Goal: Navigation & Orientation: Find specific page/section

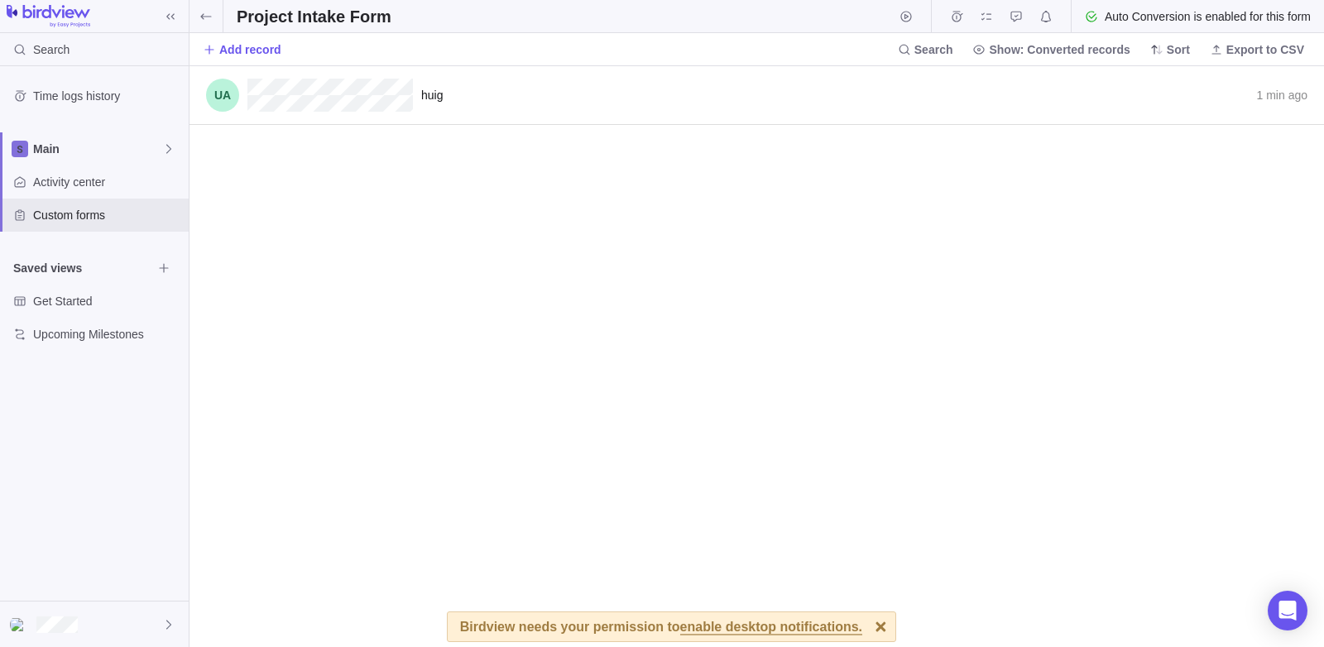
scroll to position [569, 1122]
click at [137, 598] on div "Time logs history Main Activity center Custom forms Saved views Get Started Upc…" at bounding box center [94, 333] width 189 height 535
click at [133, 617] on div at bounding box center [94, 625] width 189 height 46
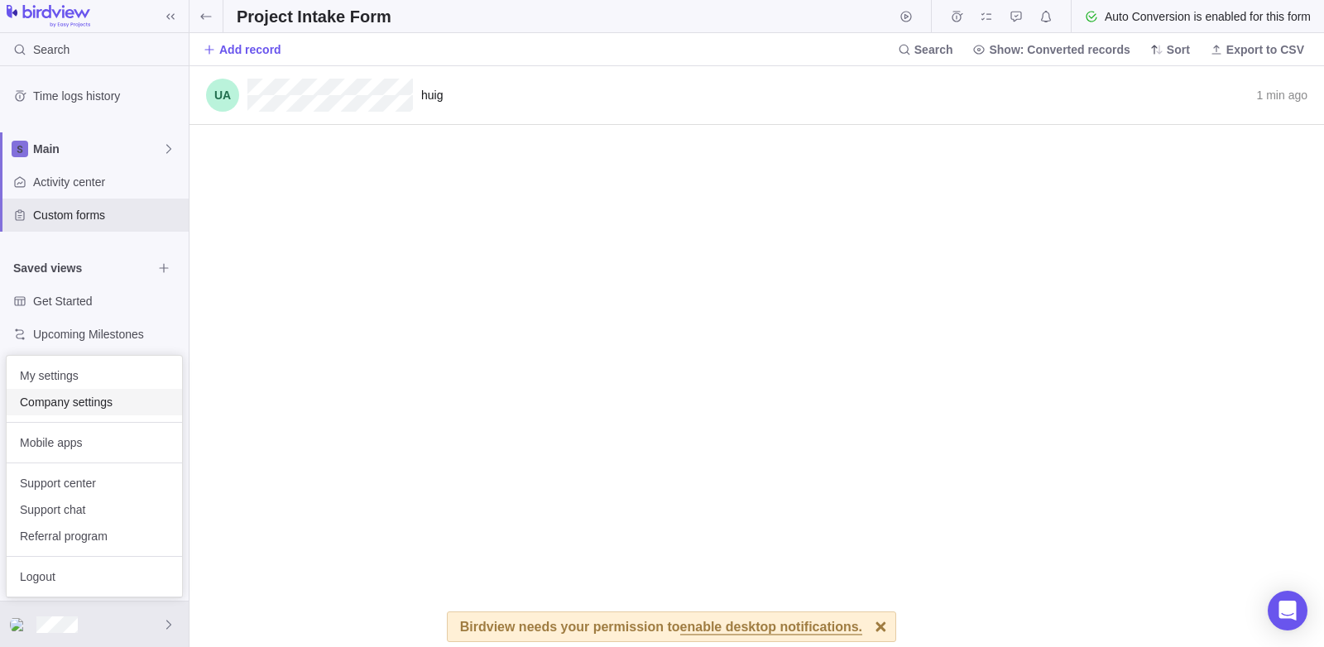
click at [112, 401] on span "Company settings" at bounding box center [94, 402] width 149 height 17
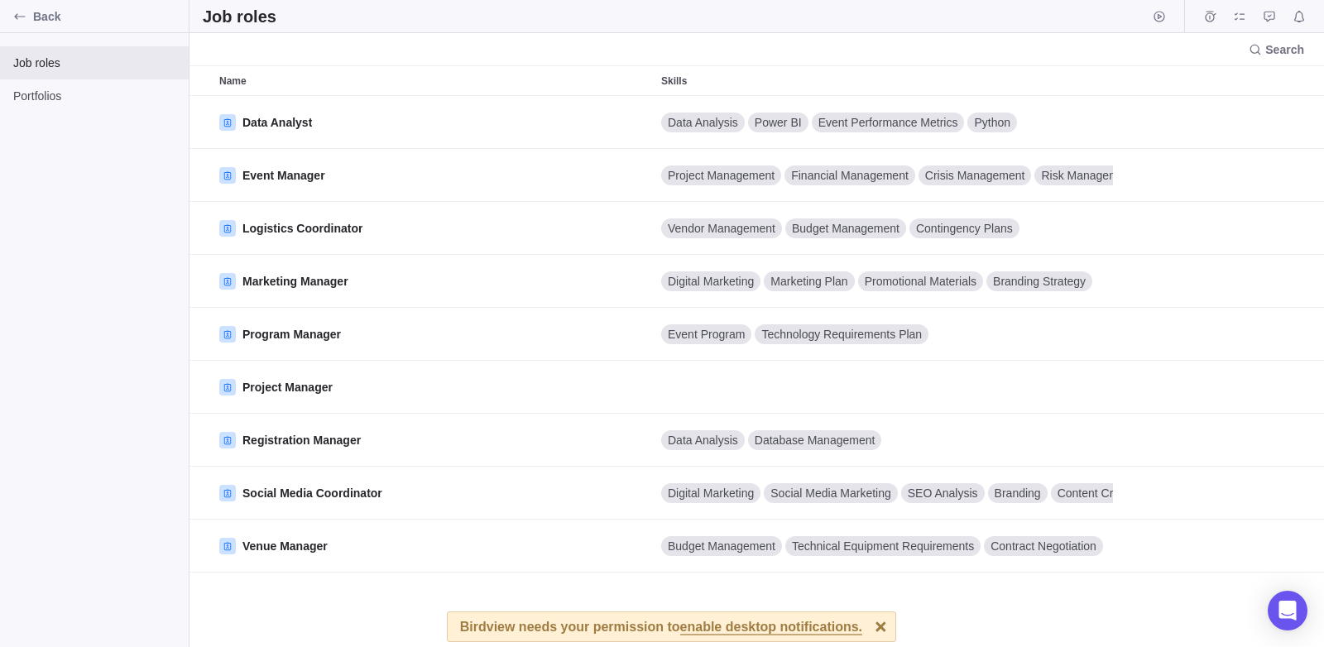
scroll to position [539, 1122]
click at [63, 99] on span "Portfolios" at bounding box center [94, 96] width 162 height 17
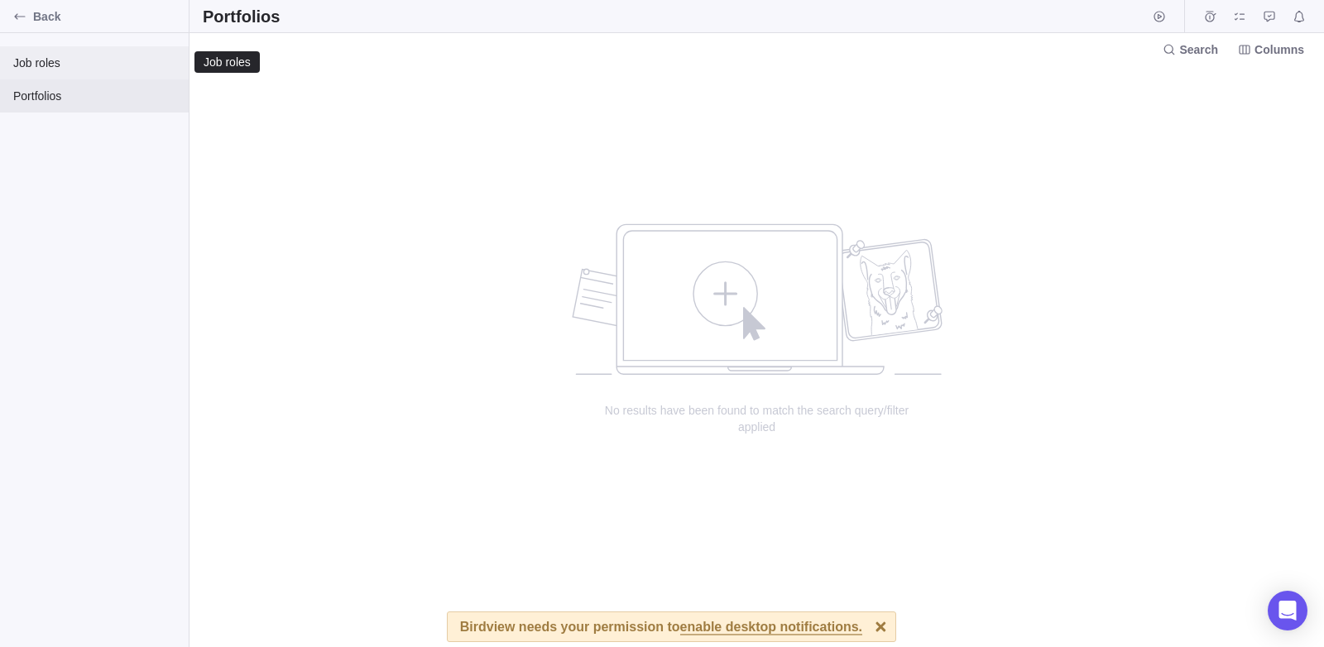
click at [70, 60] on span "Job roles" at bounding box center [94, 63] width 162 height 17
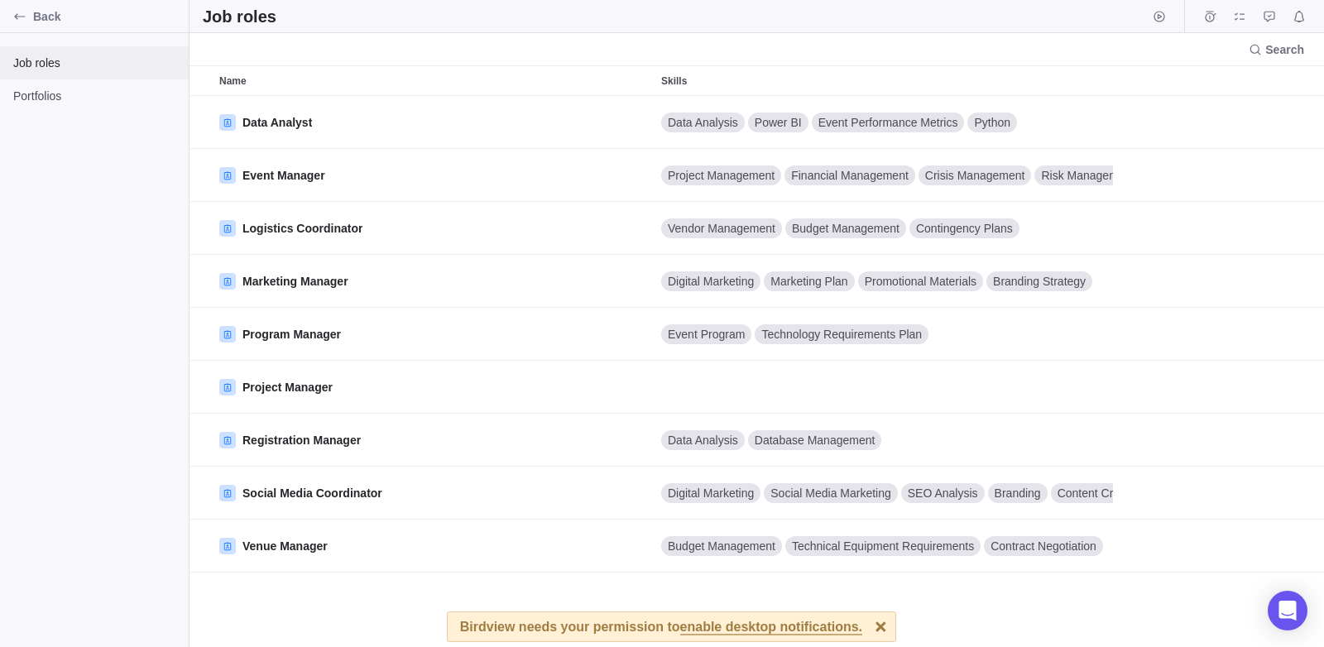
scroll to position [539, 1122]
click at [105, 151] on div "Job roles Portfolios" at bounding box center [94, 340] width 189 height 614
click at [74, 101] on span "Portfolios" at bounding box center [94, 96] width 162 height 17
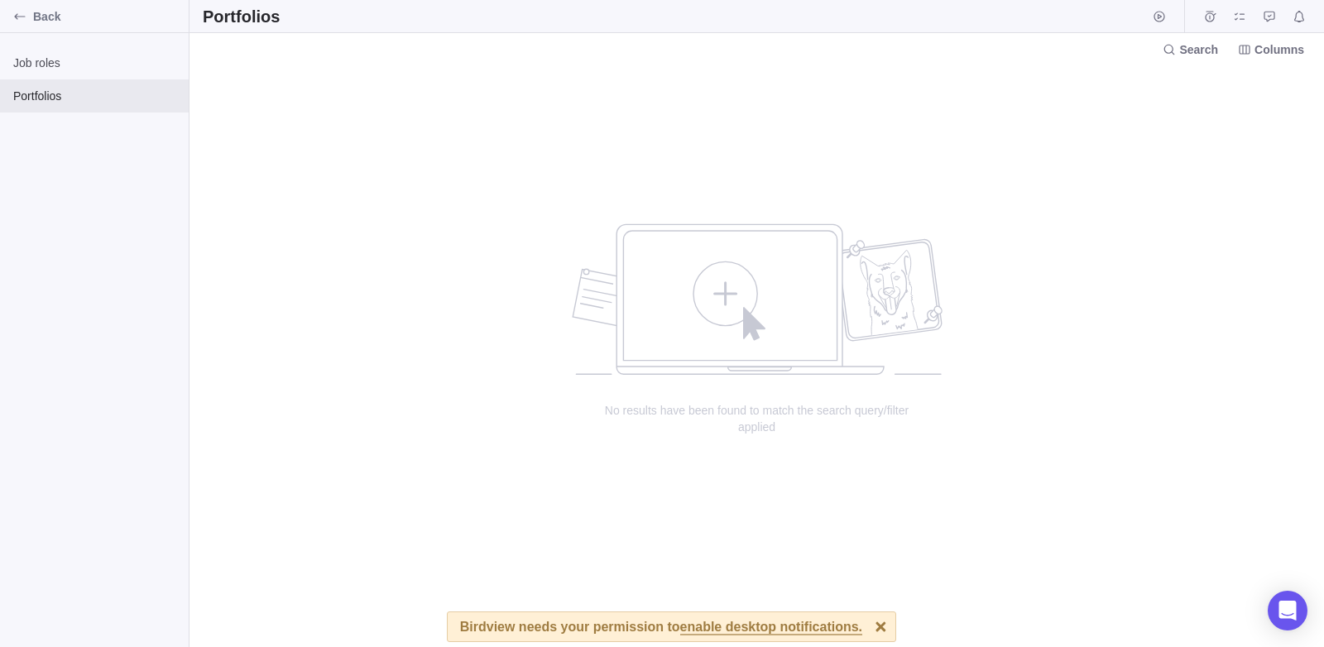
click at [2, 375] on div "Job roles Portfolios" at bounding box center [94, 340] width 189 height 614
click at [1300, 60] on div "Search Columns" at bounding box center [757, 49] width 1135 height 32
click at [1299, 59] on span "Columns" at bounding box center [1271, 49] width 79 height 23
click at [1280, 139] on div "grid" at bounding box center [1285, 142] width 23 height 13
click at [40, 286] on body "Back Job roles Portfolios Portfolios Search Columns No results have been found …" at bounding box center [662, 323] width 1324 height 647
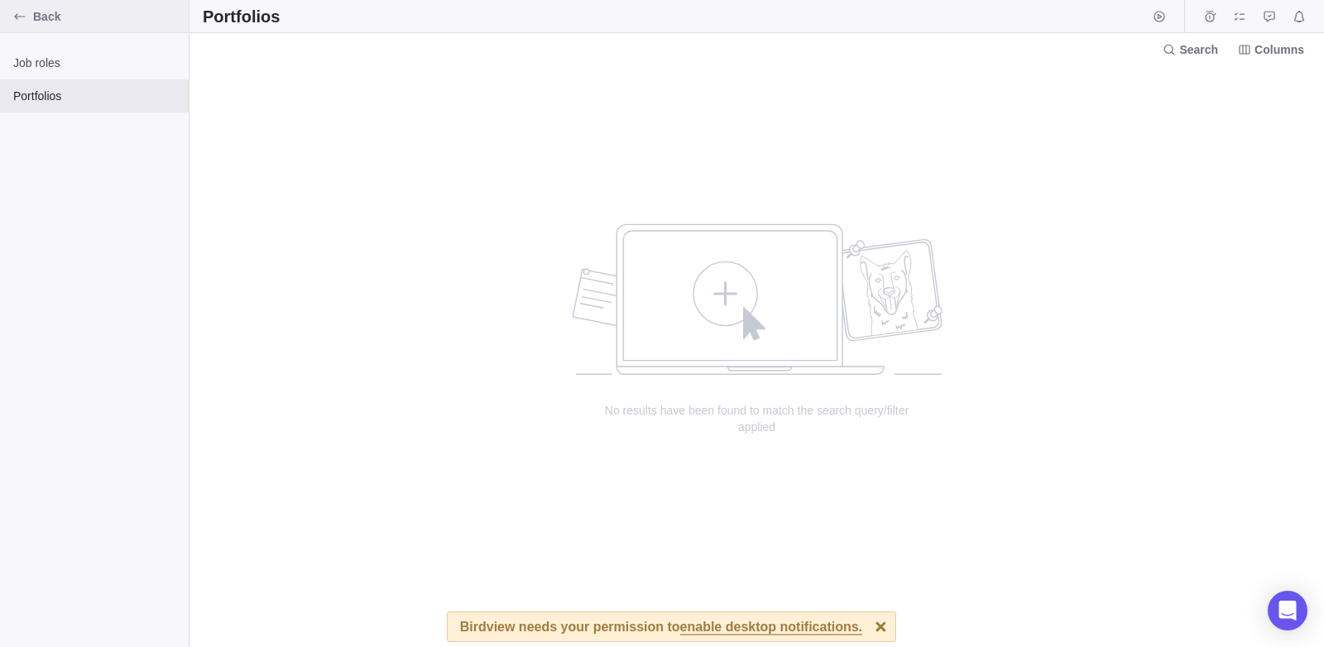
click at [77, 22] on span "Back" at bounding box center [107, 16] width 149 height 17
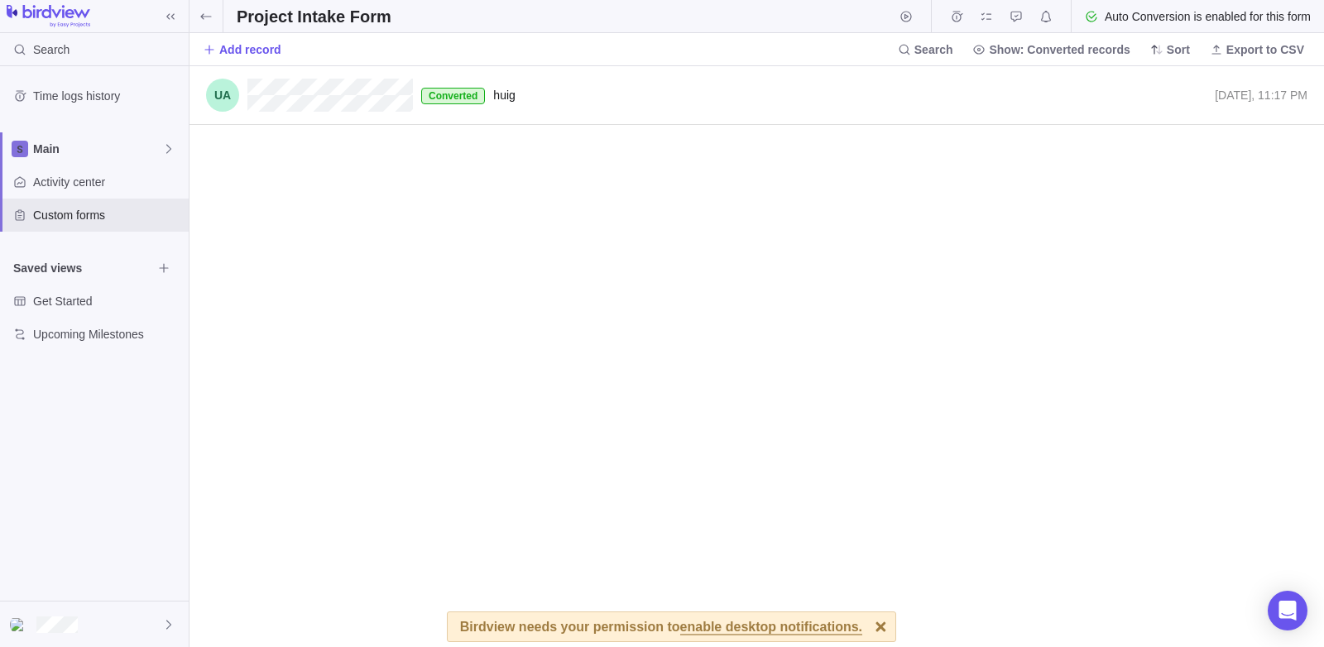
scroll to position [569, 1122]
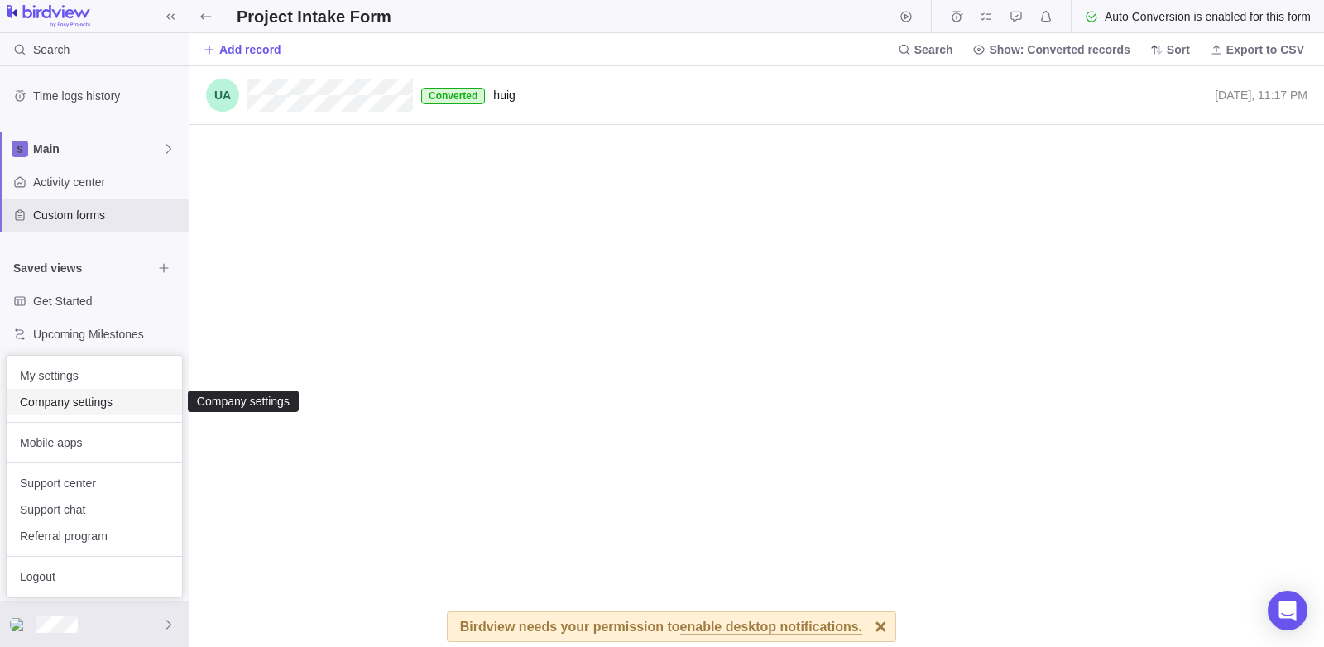
click at [69, 396] on span "Company settings" at bounding box center [94, 402] width 149 height 17
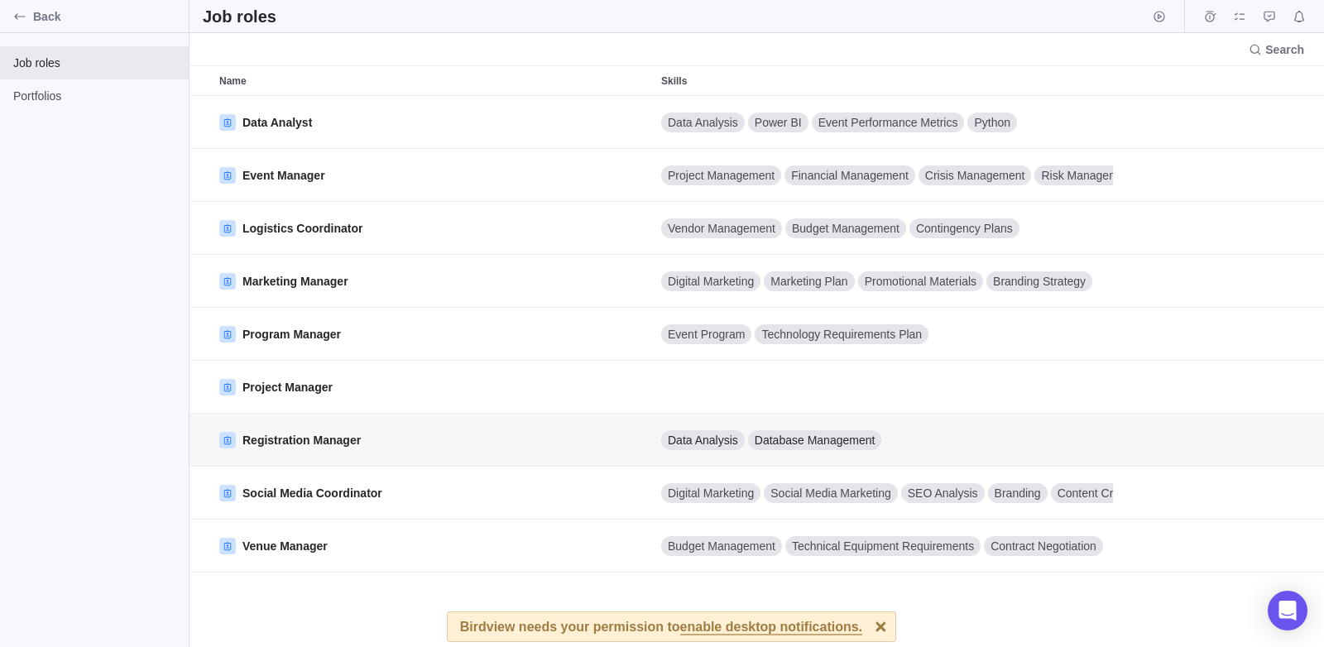
scroll to position [539, 1122]
click at [0, 351] on div "Job roles Portfolios" at bounding box center [94, 340] width 189 height 614
click at [35, 20] on span "Back" at bounding box center [107, 16] width 149 height 17
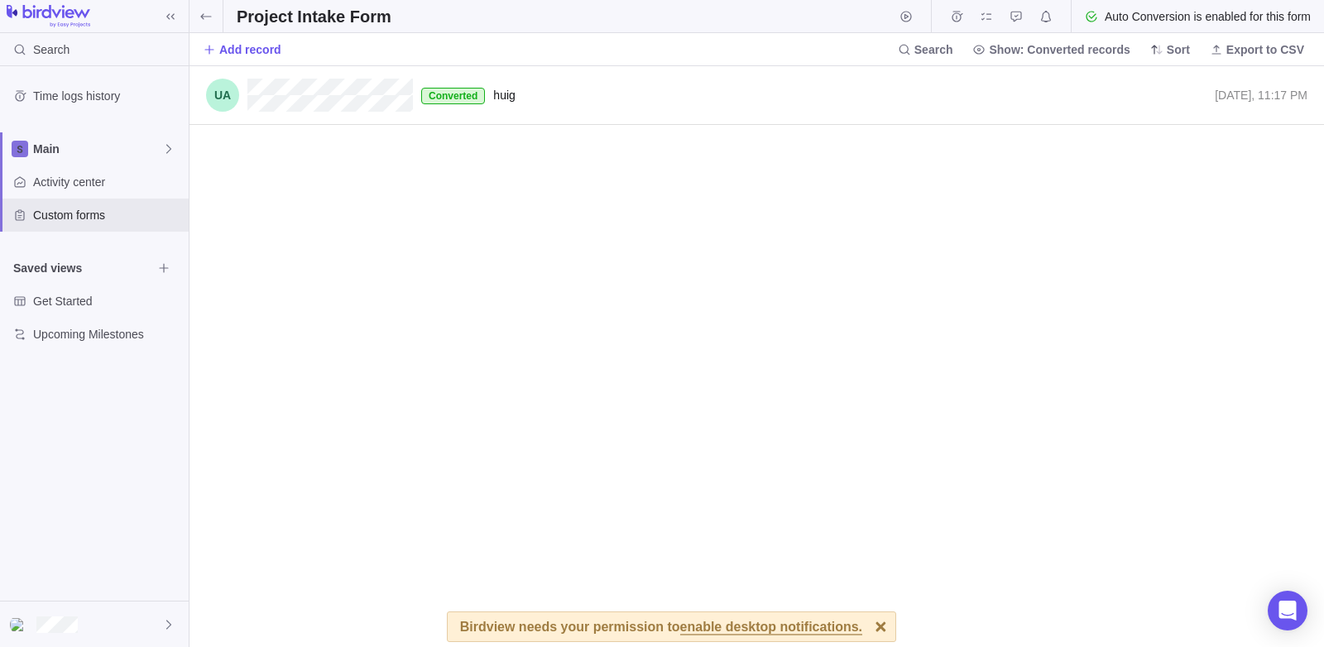
scroll to position [569, 1122]
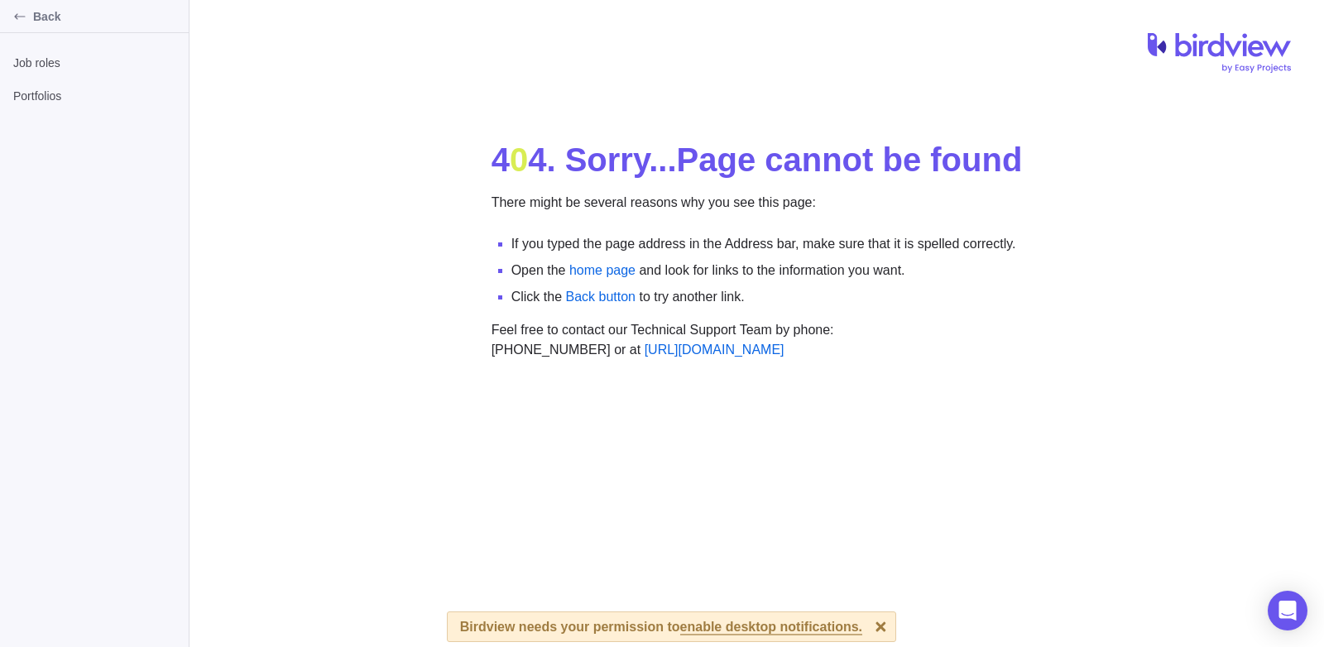
drag, startPoint x: 470, startPoint y: 164, endPoint x: 888, endPoint y: 358, distance: 461.0
click at [888, 358] on div "4 0 4 . Sorry... Page cannot be found There might be several reasons why you se…" at bounding box center [757, 343] width 1069 height 541
copy div "4 0 4 . Sorry... Page cannot be found There might be several reasons why you se…"
click at [98, 65] on span "Job roles" at bounding box center [94, 63] width 162 height 17
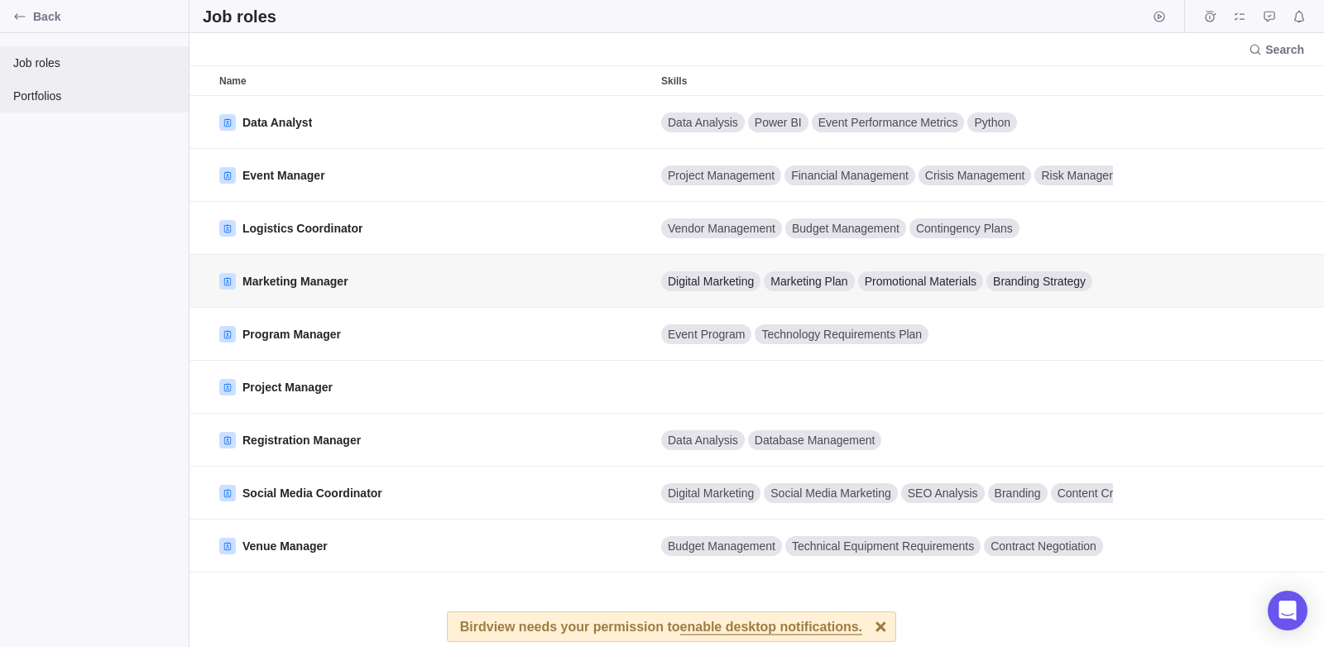
scroll to position [539, 1122]
click at [48, 100] on span "Portfolios" at bounding box center [94, 96] width 162 height 17
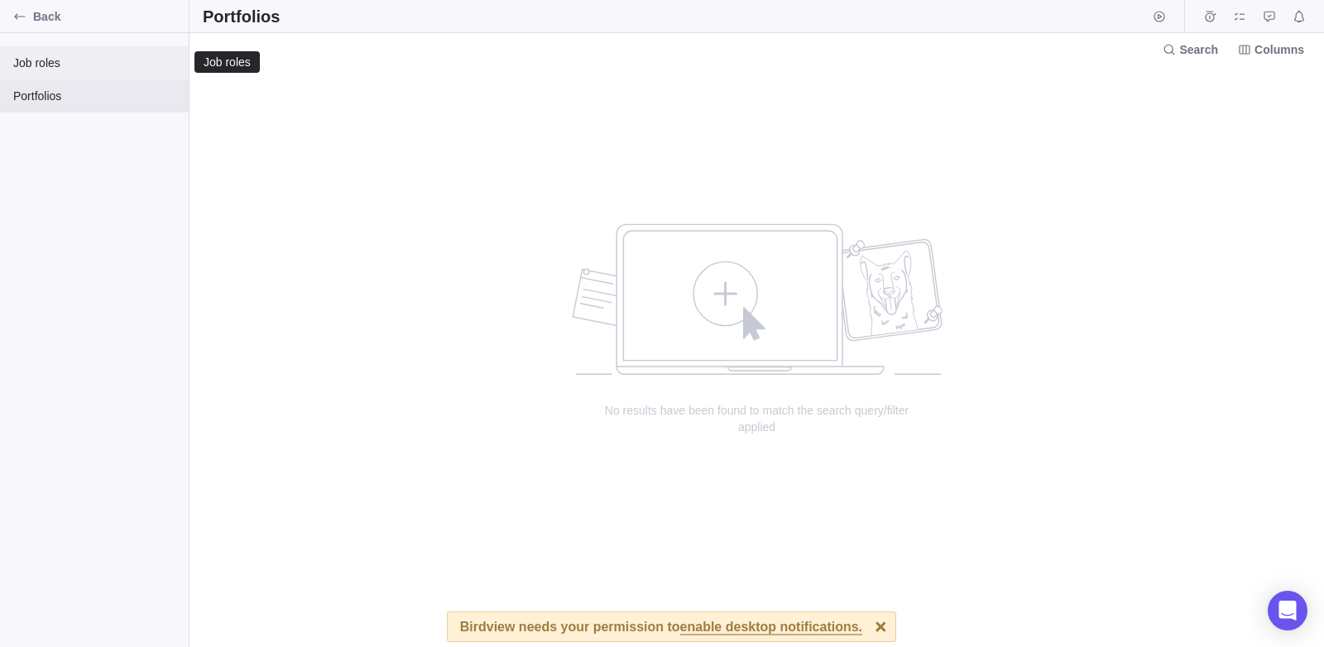
click at [143, 59] on span "Job roles" at bounding box center [94, 63] width 162 height 17
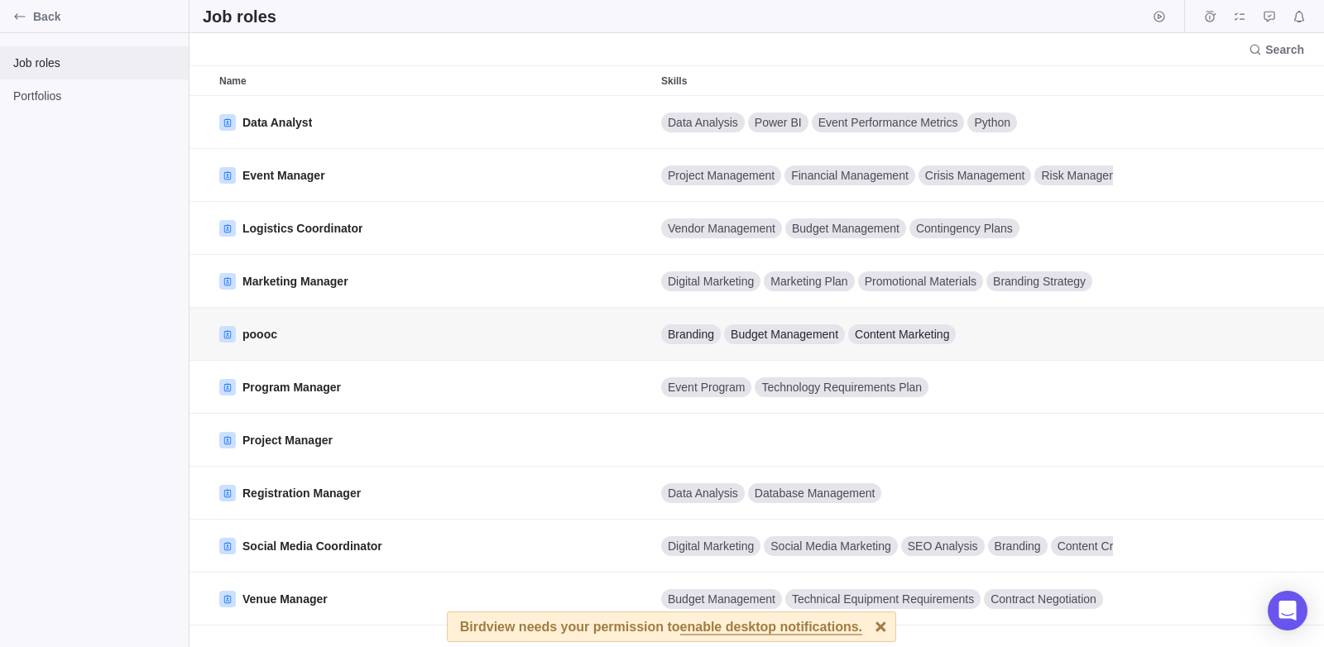
scroll to position [539, 1122]
click at [81, 94] on span "Portfolios" at bounding box center [94, 96] width 162 height 17
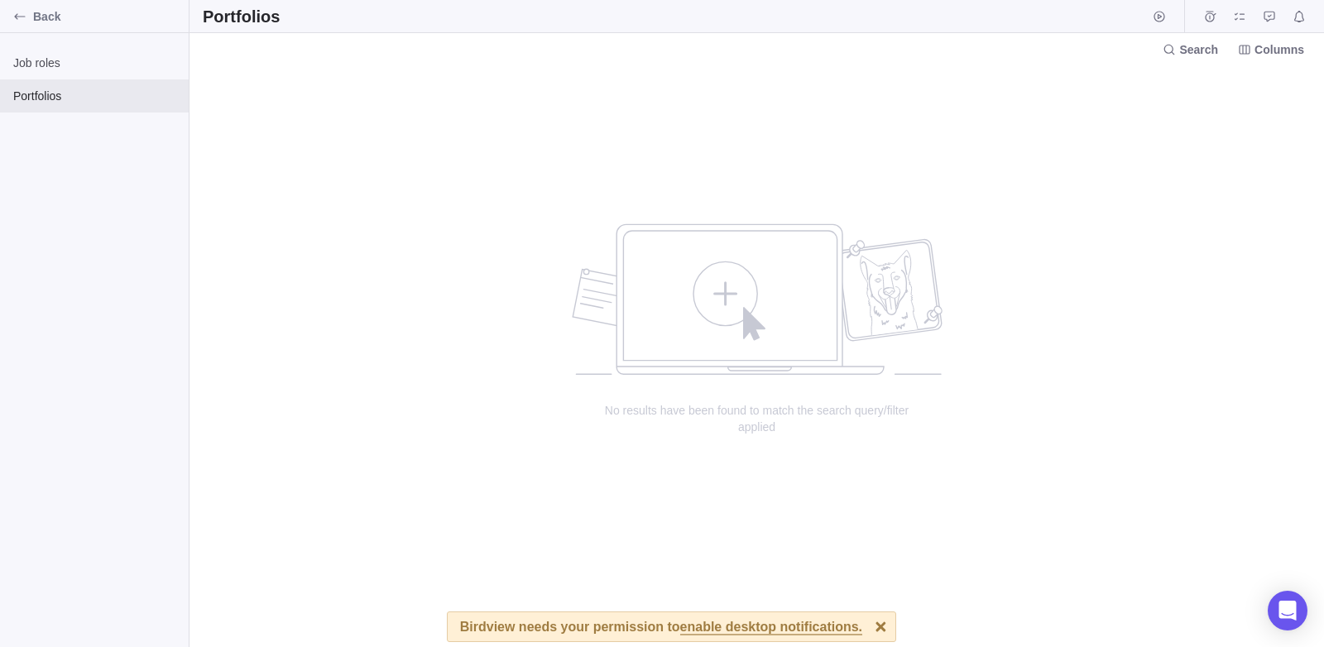
click at [706, 412] on span "No results have been found to match the search query/filter applied" at bounding box center [757, 418] width 331 height 33
click at [0, 646] on div at bounding box center [0, 647] width 0 height 0
click at [569, 363] on div "no data to show" at bounding box center [757, 286] width 381 height 182
